Goal: Task Accomplishment & Management: Manage account settings

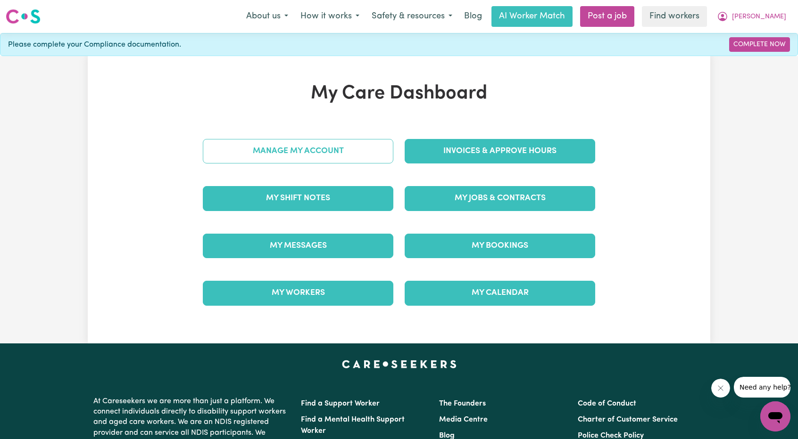
click at [350, 148] on link "Manage My Account" at bounding box center [298, 151] width 190 height 25
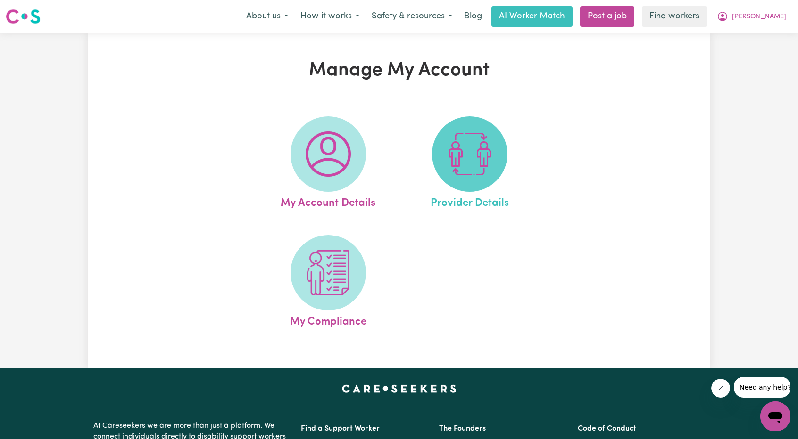
click at [457, 154] on img at bounding box center [469, 154] width 45 height 45
select select "NDIS_FUNDING_AGENCY_MANAGED"
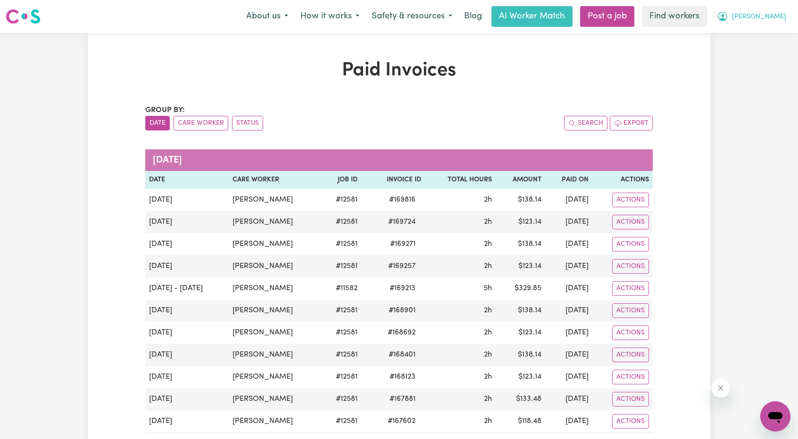
click at [765, 16] on span "Amanda" at bounding box center [759, 17] width 54 height 10
click at [760, 49] on link "Logout" at bounding box center [754, 54] width 74 height 18
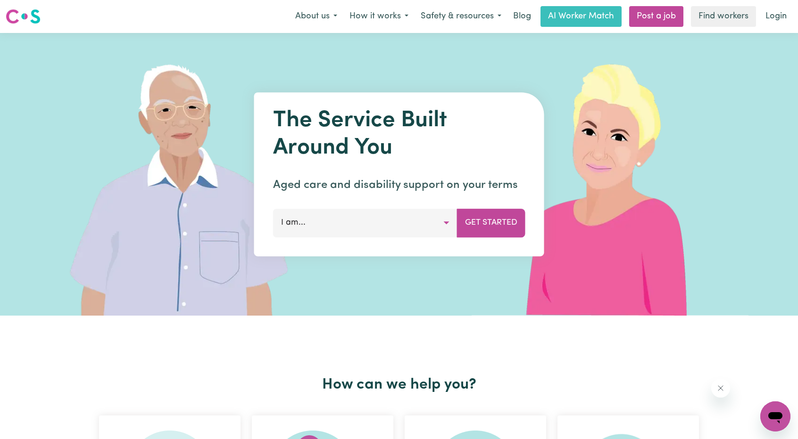
click at [781, 23] on link "Login" at bounding box center [775, 16] width 33 height 21
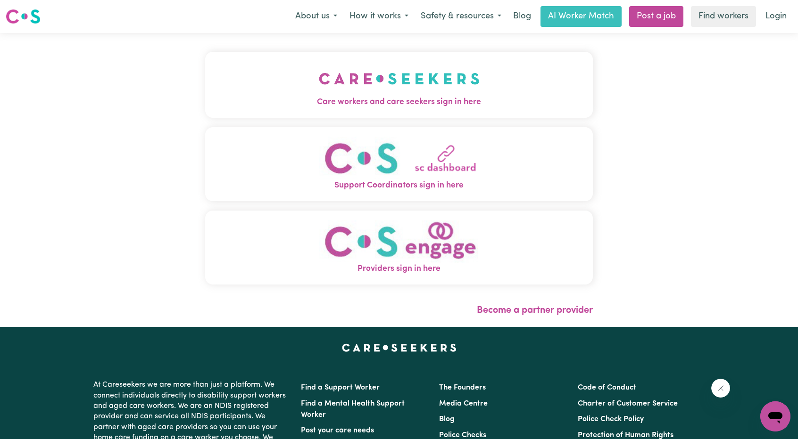
click at [350, 67] on button "Care workers and care seekers sign in here" at bounding box center [398, 85] width 387 height 66
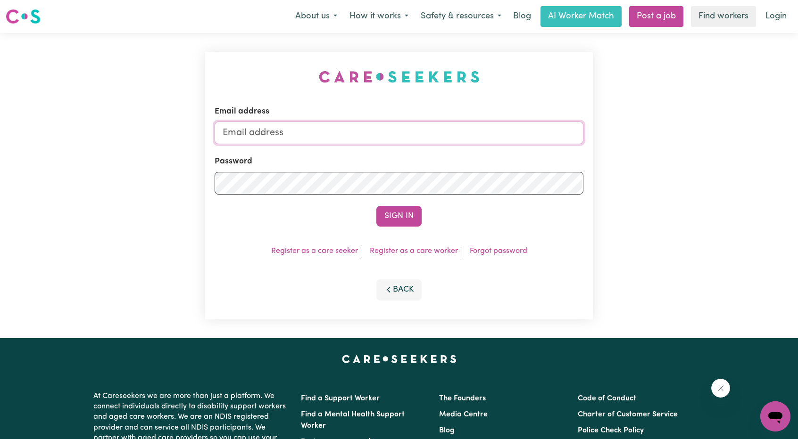
click at [371, 124] on input "Email address" at bounding box center [398, 133] width 369 height 23
click at [510, 173] on form "Email address superuser~ethan@careseekers.com.au Password Sign In" at bounding box center [398, 166] width 369 height 121
type input "superuser~sarndrasterkMCS@careseeekers.com.au"
click at [406, 217] on button "Sign In" at bounding box center [398, 216] width 45 height 21
